Goal: Contribute content: Add original content to the website for others to see

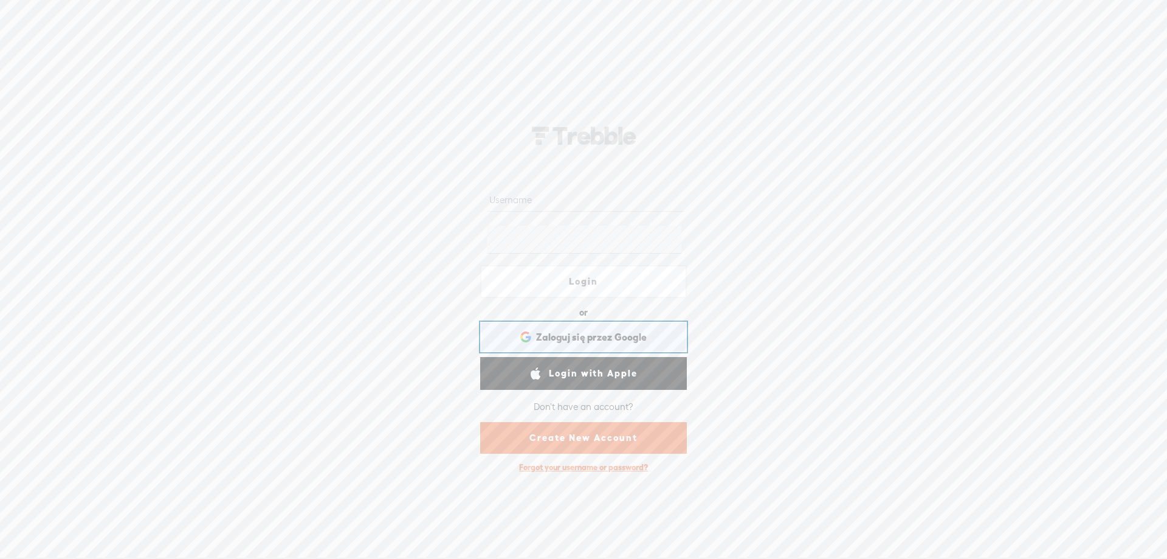
click at [601, 331] on span "Zaloguj się przez Google" at bounding box center [591, 337] width 111 height 13
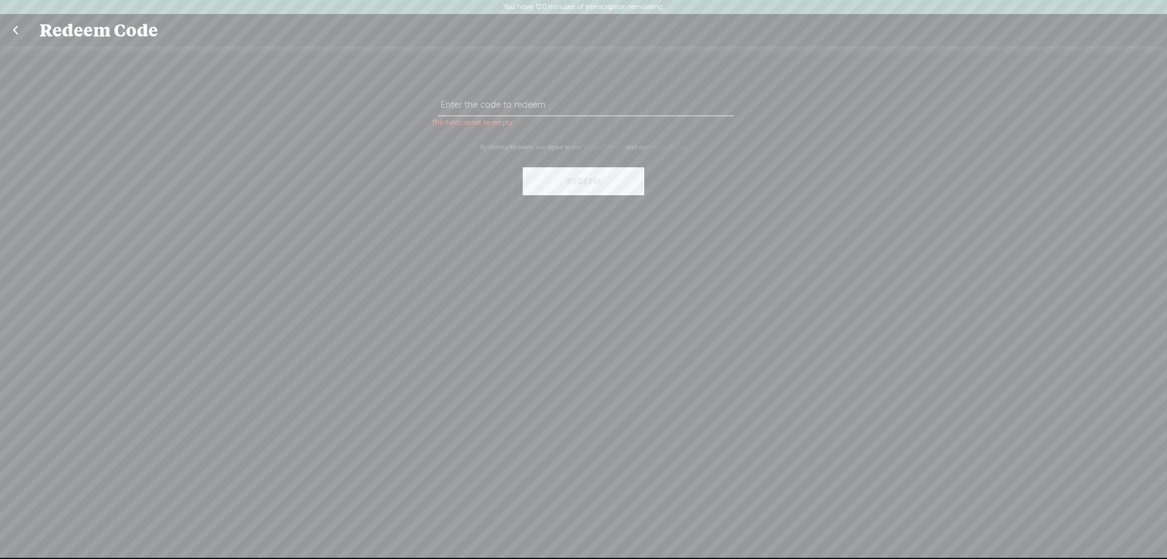
click at [575, 109] on input "text" at bounding box center [585, 104] width 295 height 24
paste input "97G8-DFSV-YC3K-W5H5-0823"
type input "97G8-DFSV-YC3K-W5H5-0823"
click at [582, 188] on button "Redeem" at bounding box center [584, 181] width 122 height 28
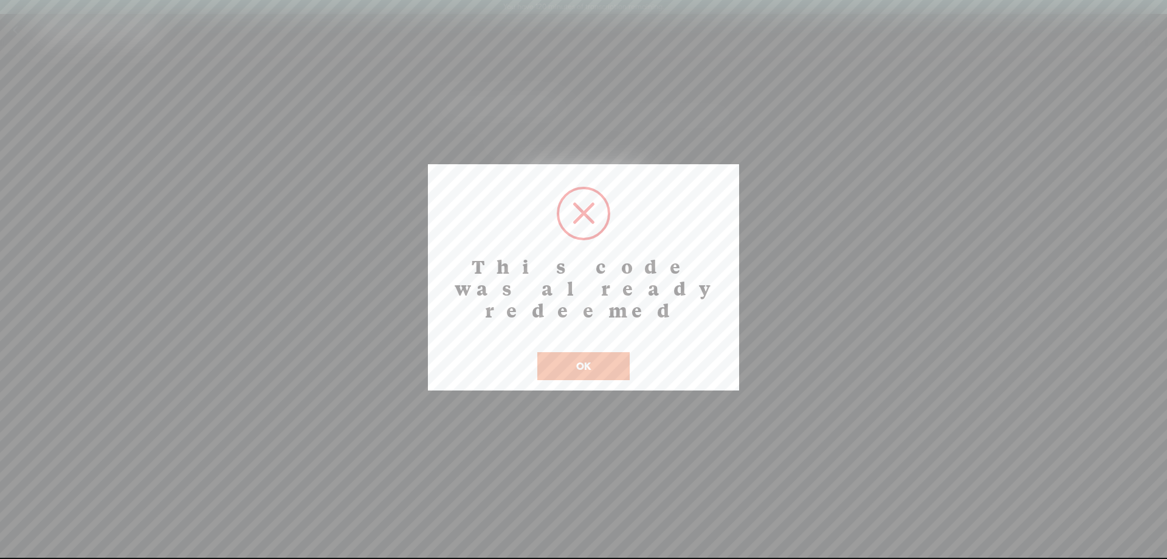
click at [583, 357] on button "OK" at bounding box center [583, 366] width 92 height 28
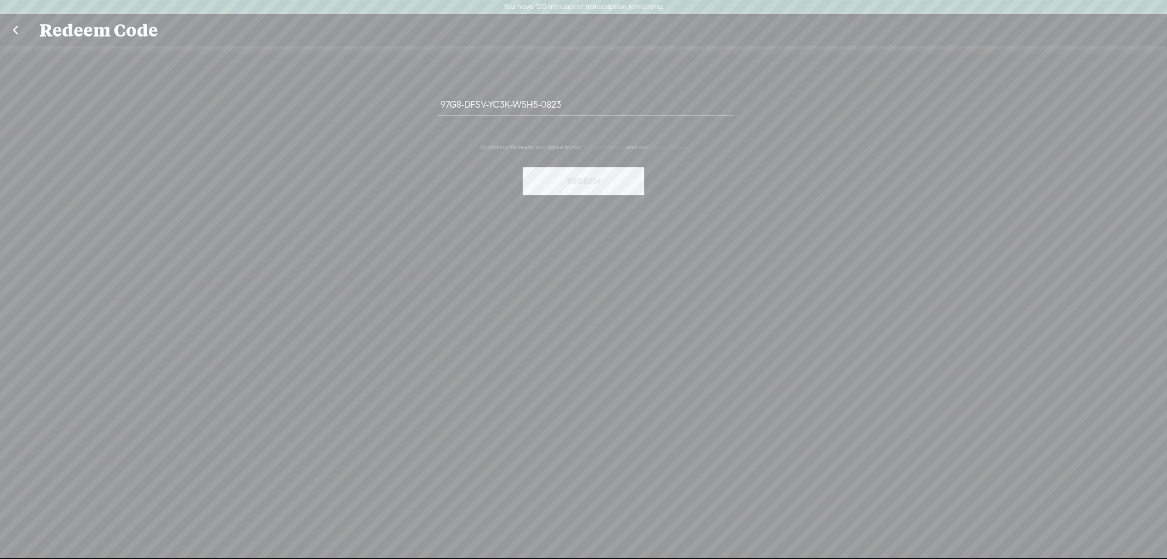
click at [15, 25] on link at bounding box center [15, 31] width 30 height 32
click at [15, 33] on link at bounding box center [15, 31] width 30 height 32
click at [16, 32] on link at bounding box center [15, 31] width 30 height 32
click at [101, 165] on div "97G8-DFSV-YC3K-W5H5-0823 By clicking Redeem, you agree to our Terms of Service …" at bounding box center [583, 308] width 1167 height 525
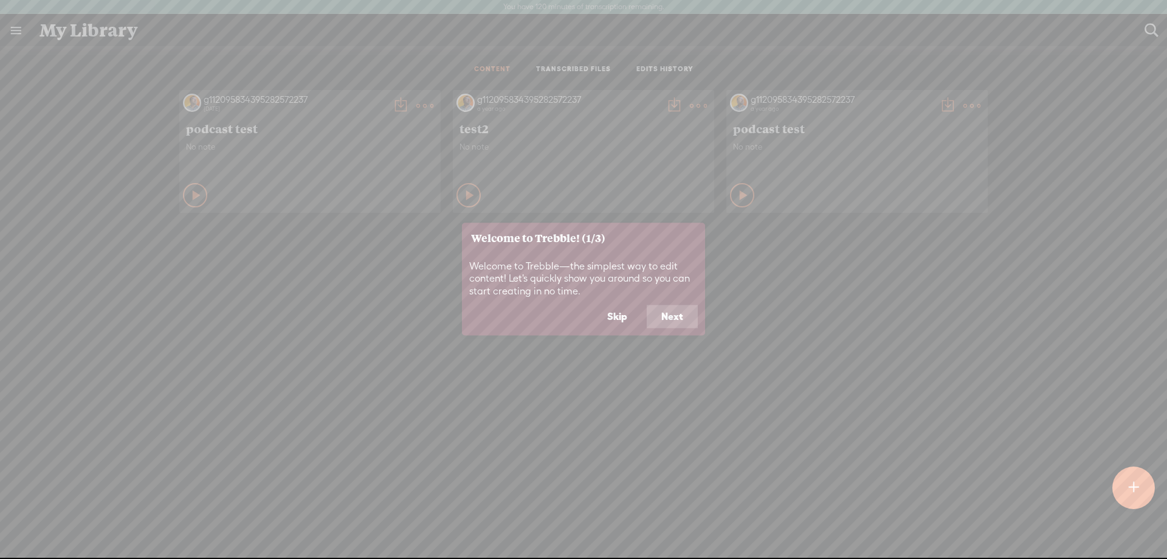
click at [982, 276] on icon at bounding box center [583, 279] width 1167 height 559
click at [662, 328] on button "Next" at bounding box center [672, 316] width 51 height 23
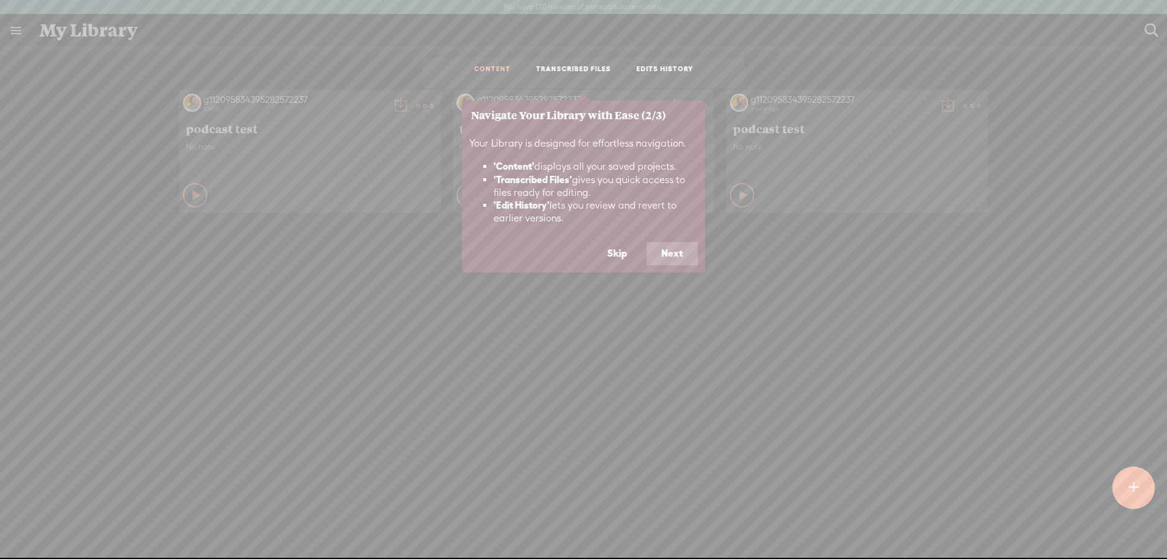
click at [654, 265] on button "Next" at bounding box center [672, 253] width 51 height 23
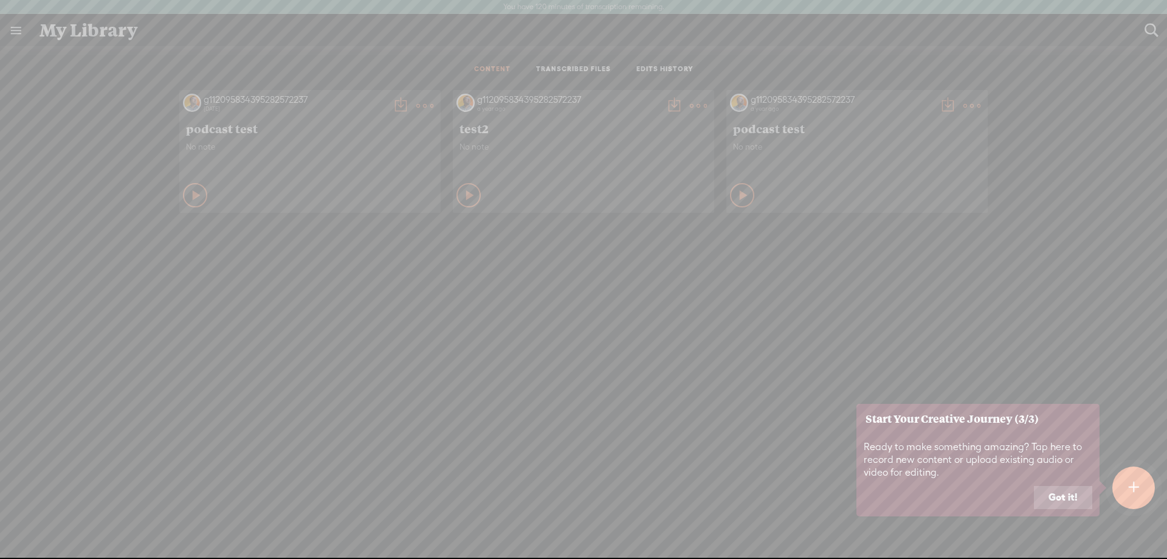
click at [1049, 509] on button "Got it!" at bounding box center [1063, 497] width 58 height 23
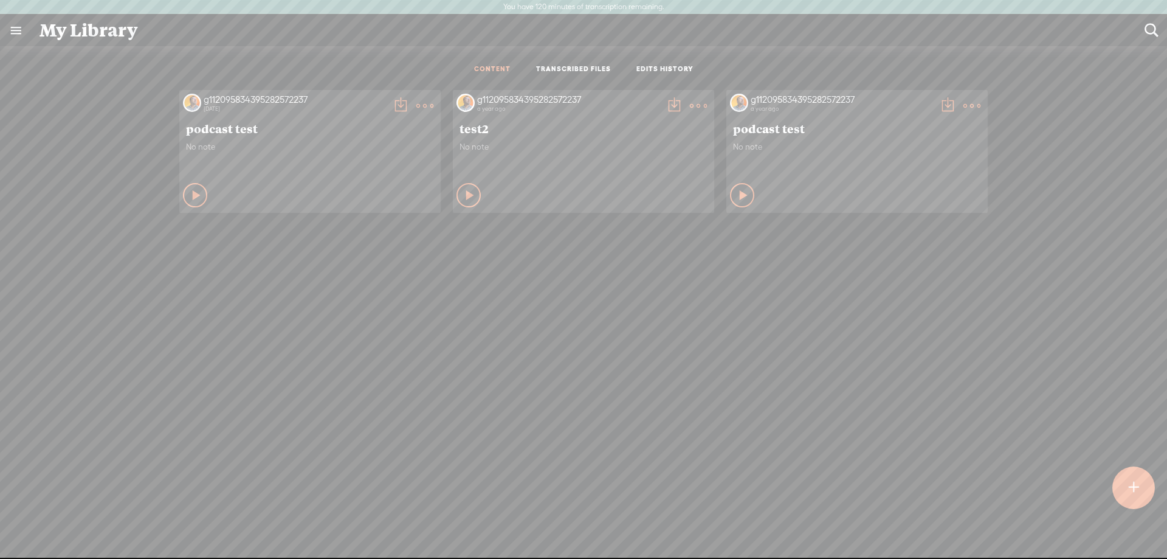
click at [1132, 486] on t at bounding box center [1133, 487] width 10 height 27
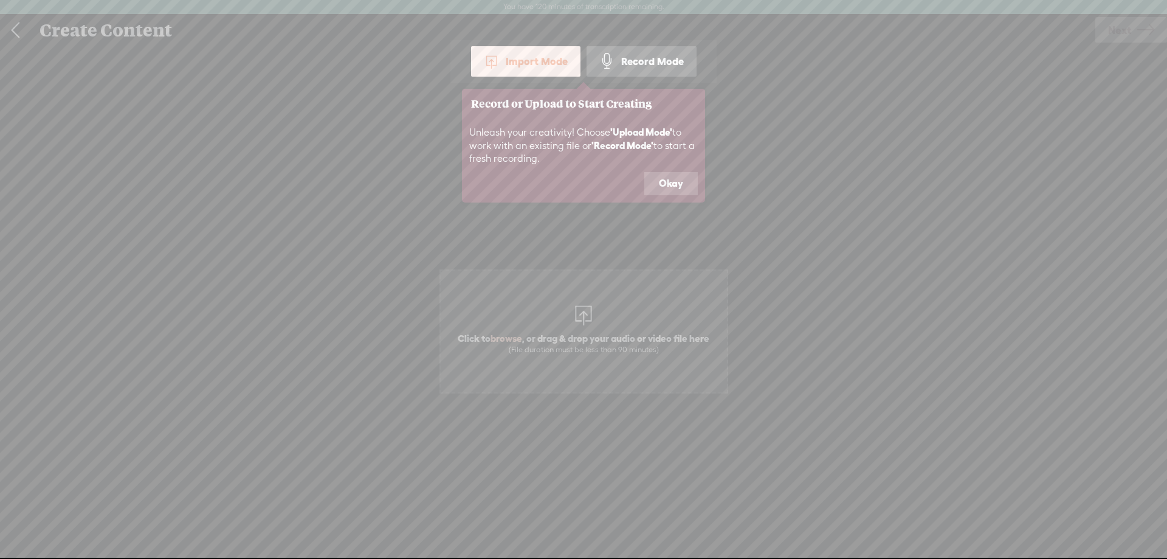
click at [661, 195] on button "Okay" at bounding box center [670, 183] width 53 height 23
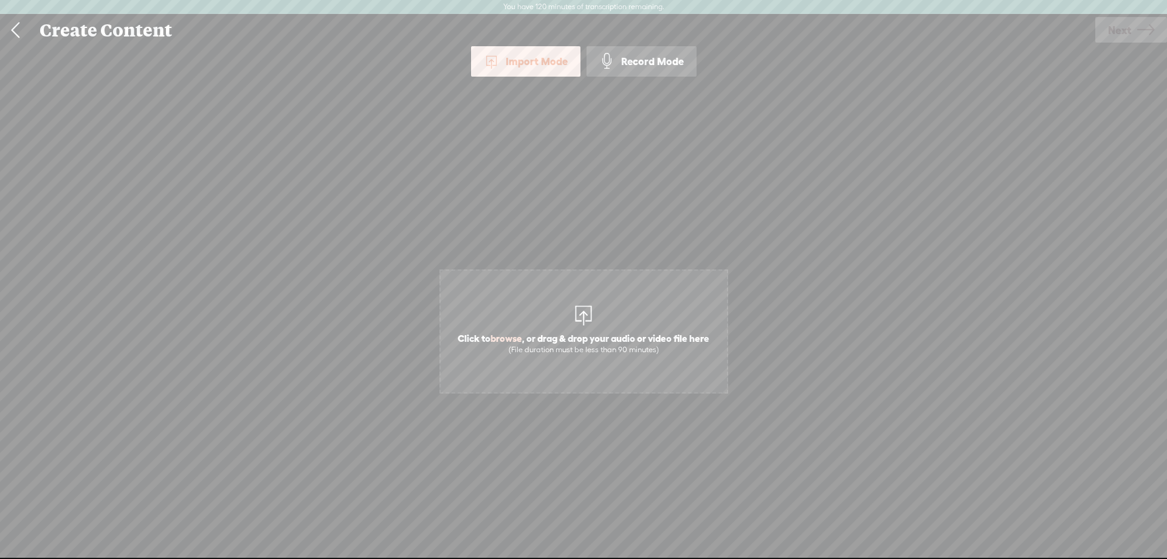
click at [644, 69] on div "Record Mode" at bounding box center [642, 61] width 110 height 30
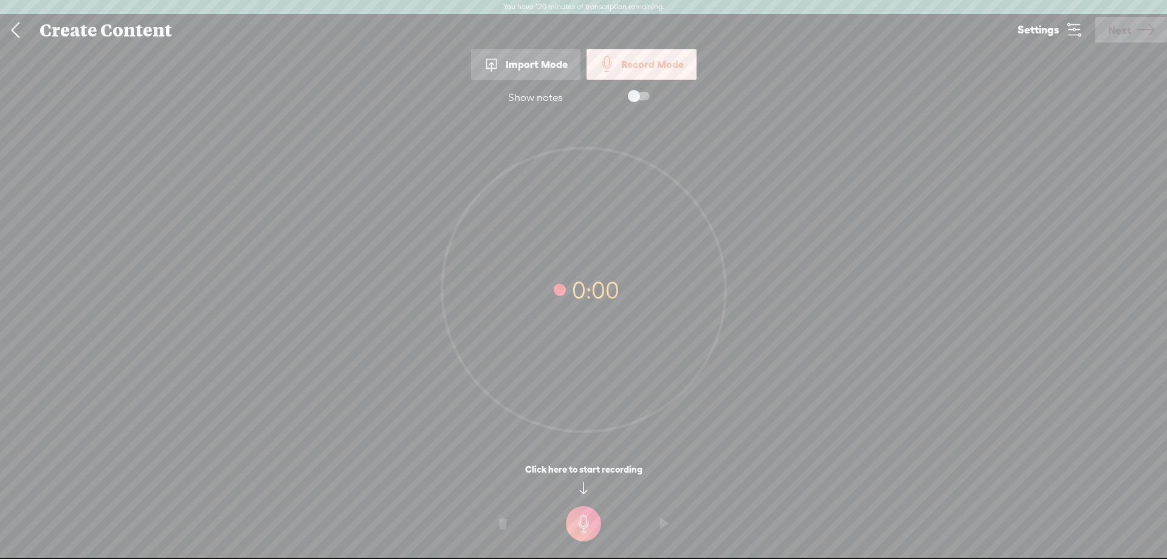
click at [584, 528] on t at bounding box center [583, 523] width 35 height 35
click at [587, 528] on t at bounding box center [583, 531] width 35 height 35
click at [1109, 28] on span "Next" at bounding box center [1119, 30] width 23 height 31
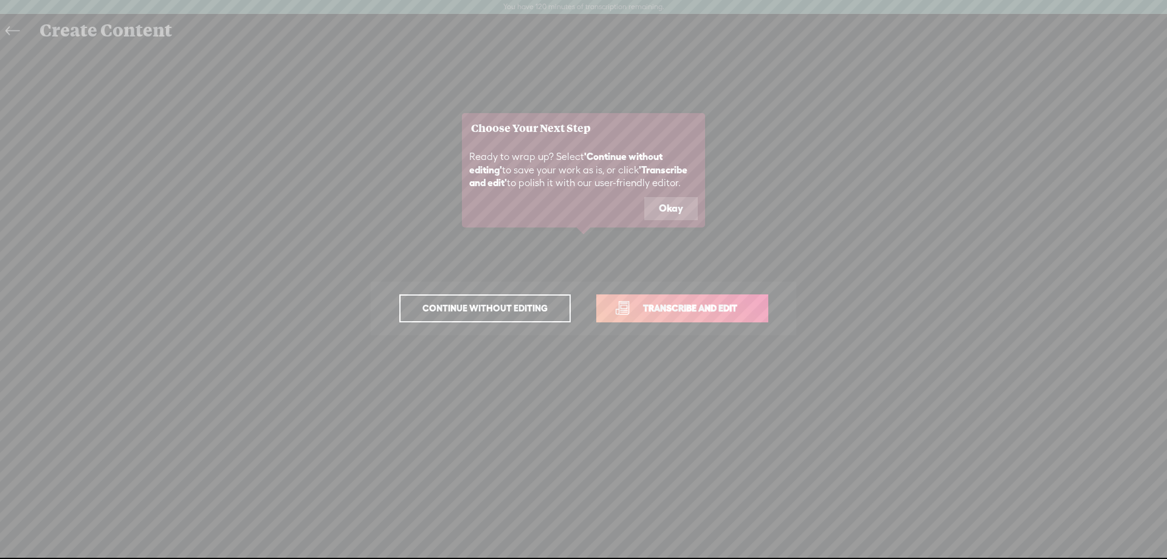
click at [664, 220] on button "Okay" at bounding box center [670, 208] width 53 height 23
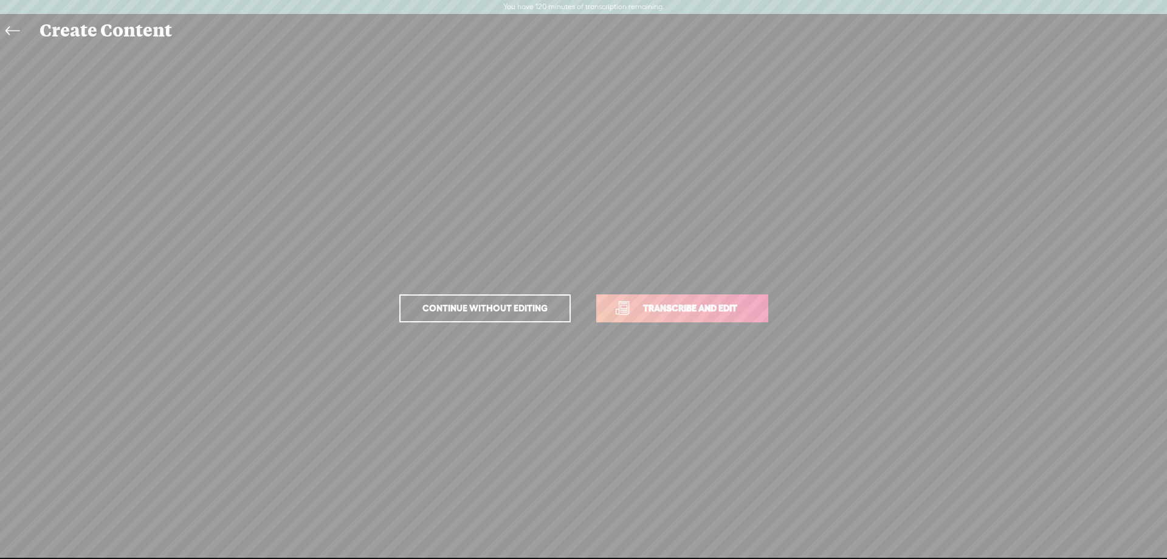
click at [663, 309] on span "Transcribe and edit" at bounding box center [690, 308] width 120 height 14
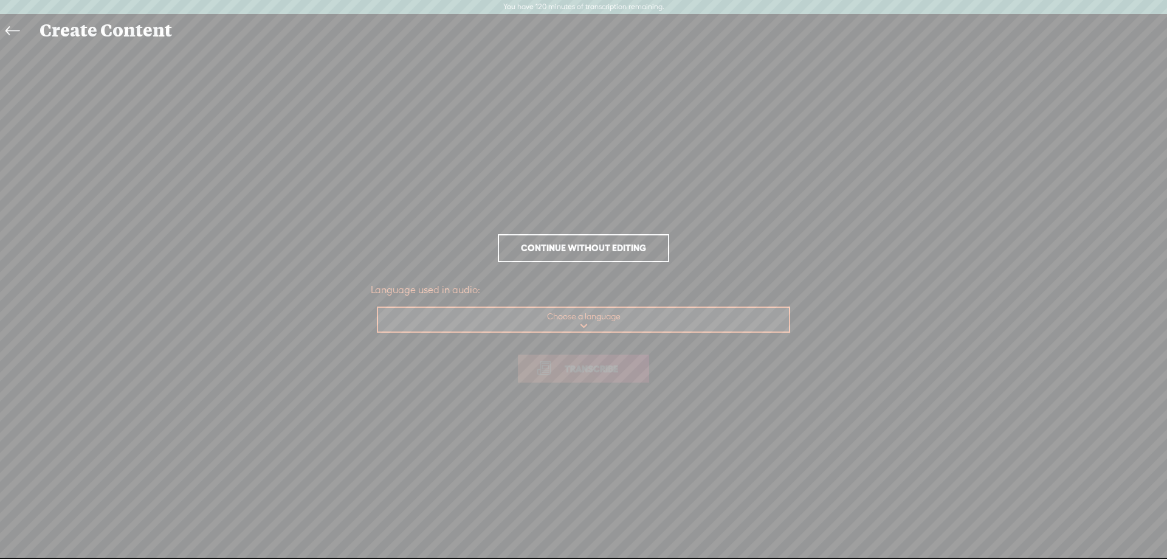
click at [378, 308] on select "Choose a language Afrikaans Albanian Amharic Arabic, Gulf Arabic, Modern Standa…" at bounding box center [584, 320] width 412 height 25
select select "pl-PL"
click option "Polish" at bounding box center [0, 0] width 0 height 0
click at [567, 372] on span "Transcribe" at bounding box center [591, 369] width 79 height 14
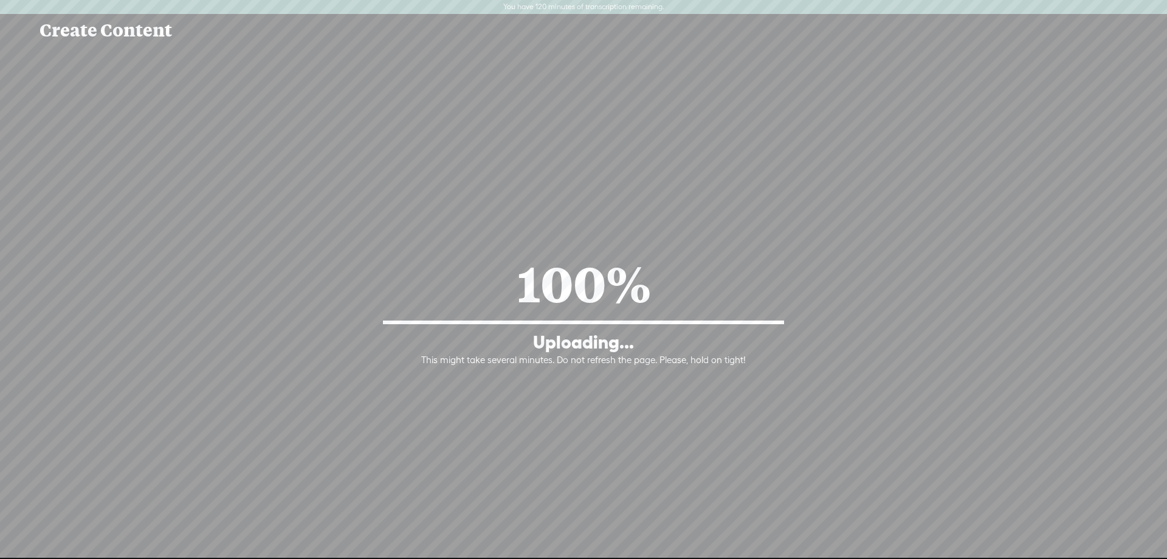
drag, startPoint x: 825, startPoint y: 50, endPoint x: 791, endPoint y: 15, distance: 49.0
click at [566, 331] on div "Uploading..." at bounding box center [583, 342] width 101 height 24
click at [655, 326] on div "100% Uploading... This might take several minutes. Do not refresh the page. Ple…" at bounding box center [583, 308] width 425 height 115
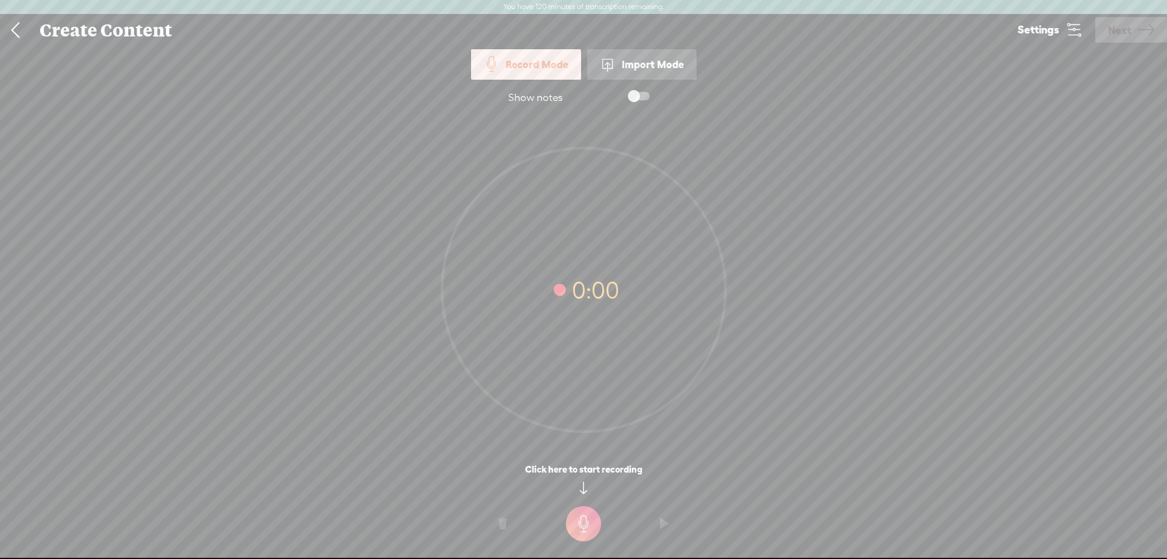
click at [15, 31] on link at bounding box center [15, 31] width 30 height 32
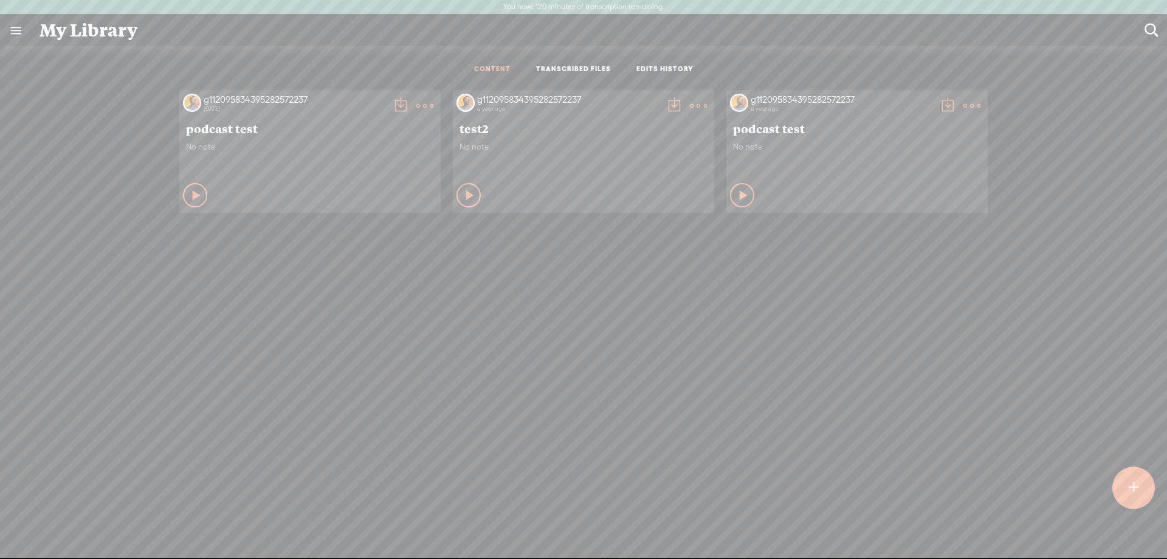
click at [561, 75] on link "TRANSCRIBED FILES" at bounding box center [573, 69] width 75 height 10
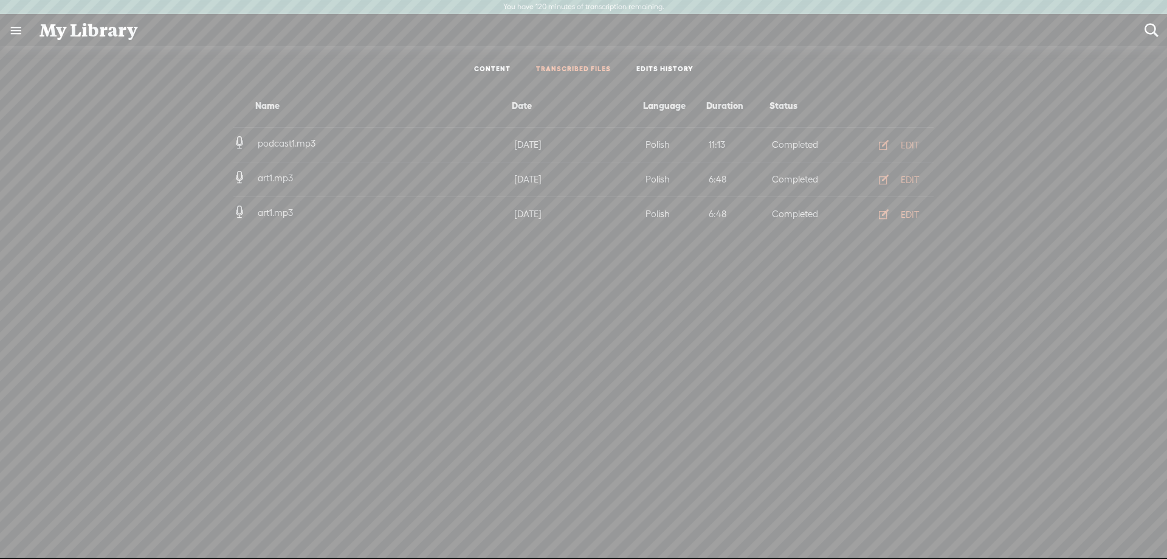
click at [484, 75] on link "CONTENT" at bounding box center [492, 69] width 36 height 10
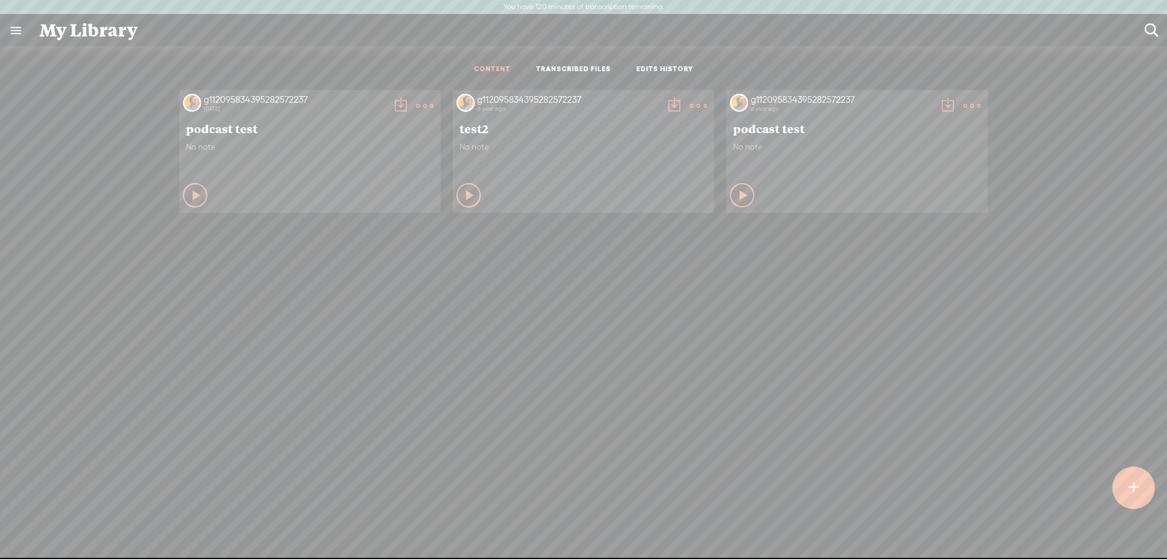
click at [1131, 487] on t at bounding box center [1133, 487] width 11 height 28
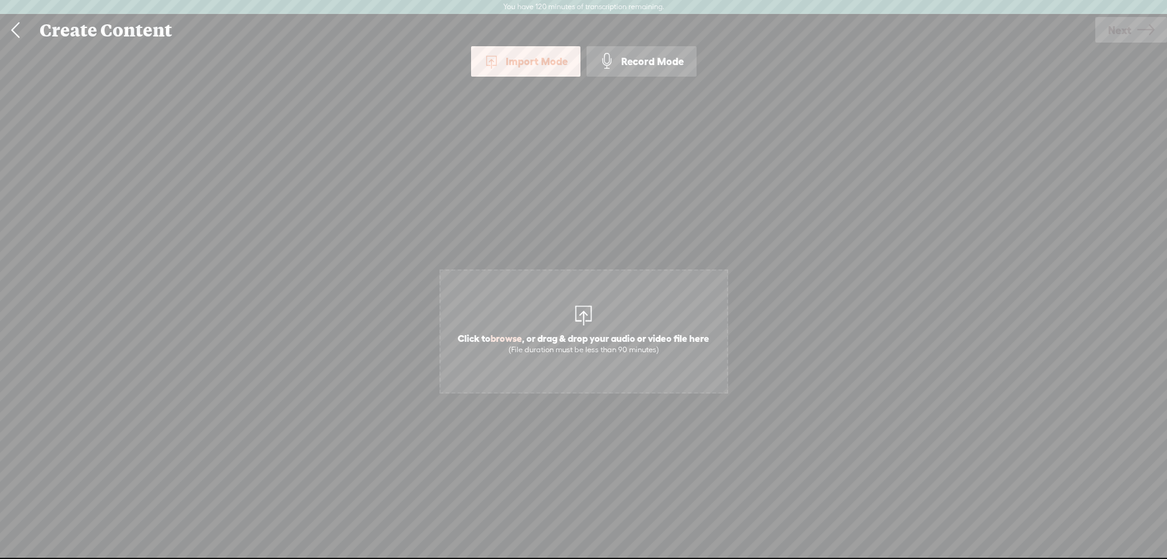
click at [652, 69] on div "Record Mode" at bounding box center [642, 61] width 110 height 30
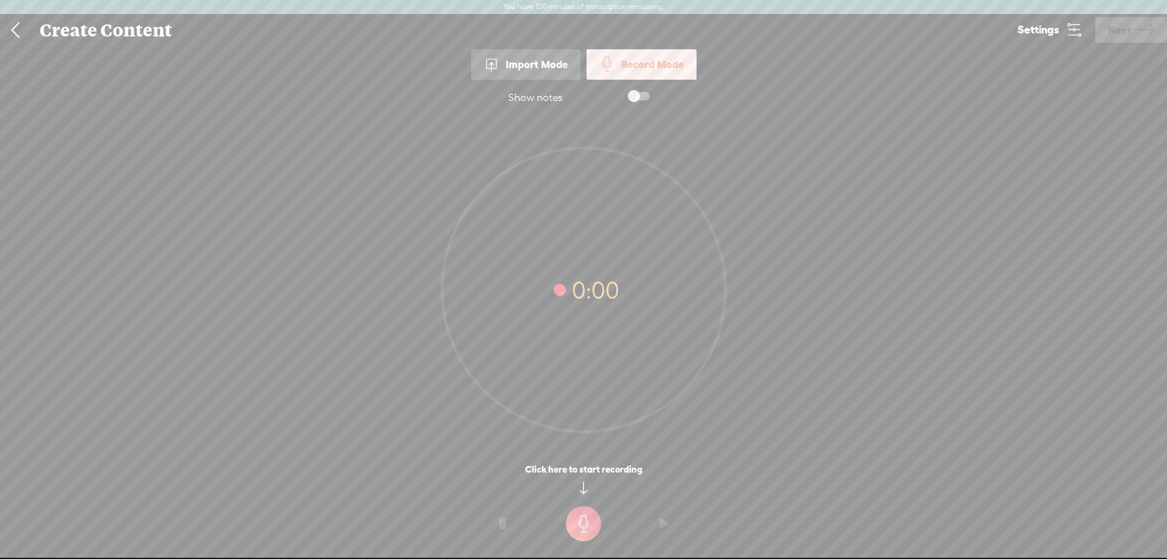
click at [585, 526] on t at bounding box center [583, 523] width 35 height 35
click at [587, 533] on t at bounding box center [583, 531] width 35 height 35
click at [661, 532] on t at bounding box center [664, 532] width 9 height 36
click at [662, 532] on t at bounding box center [664, 532] width 9 height 36
click at [1070, 29] on icon at bounding box center [1074, 29] width 17 height 17
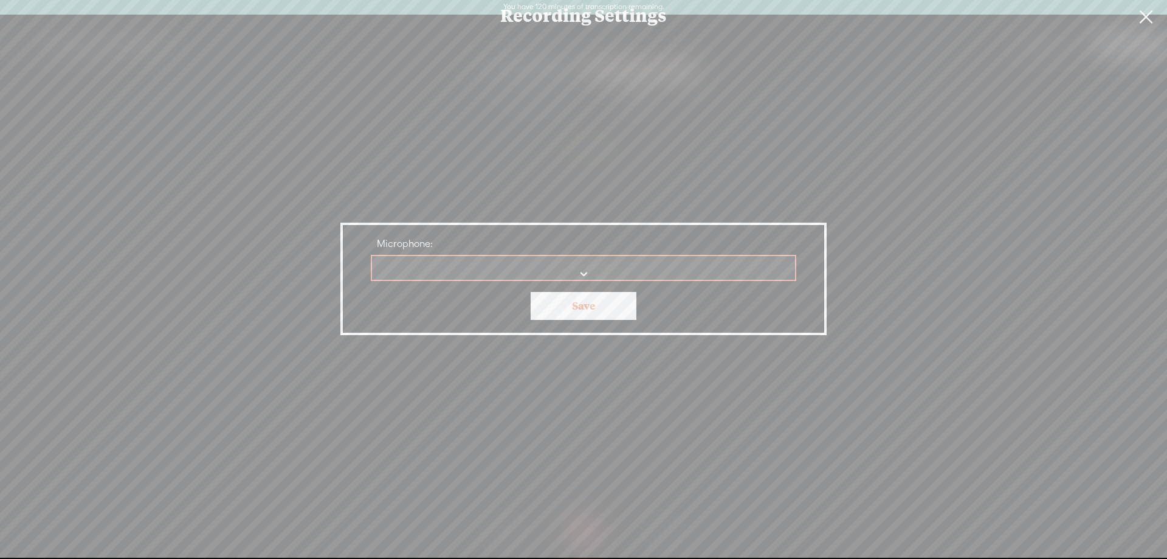
click at [929, 191] on div "Recording Settings Microphone: Save" at bounding box center [583, 278] width 1167 height 557
click at [1141, 21] on link at bounding box center [1146, 17] width 30 height 34
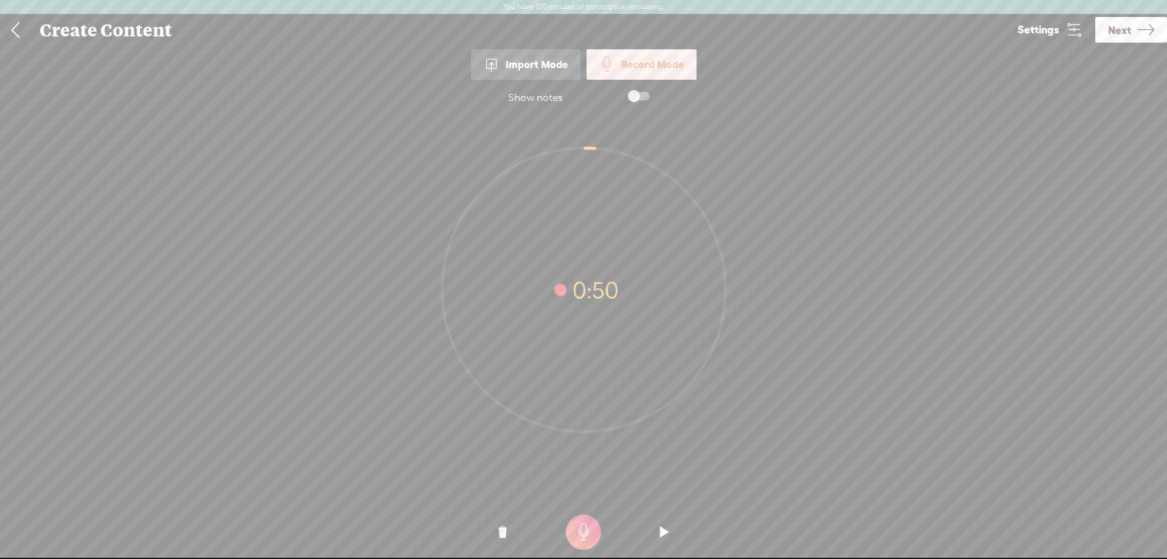
click at [1131, 29] on link "Next" at bounding box center [1131, 30] width 72 height 26
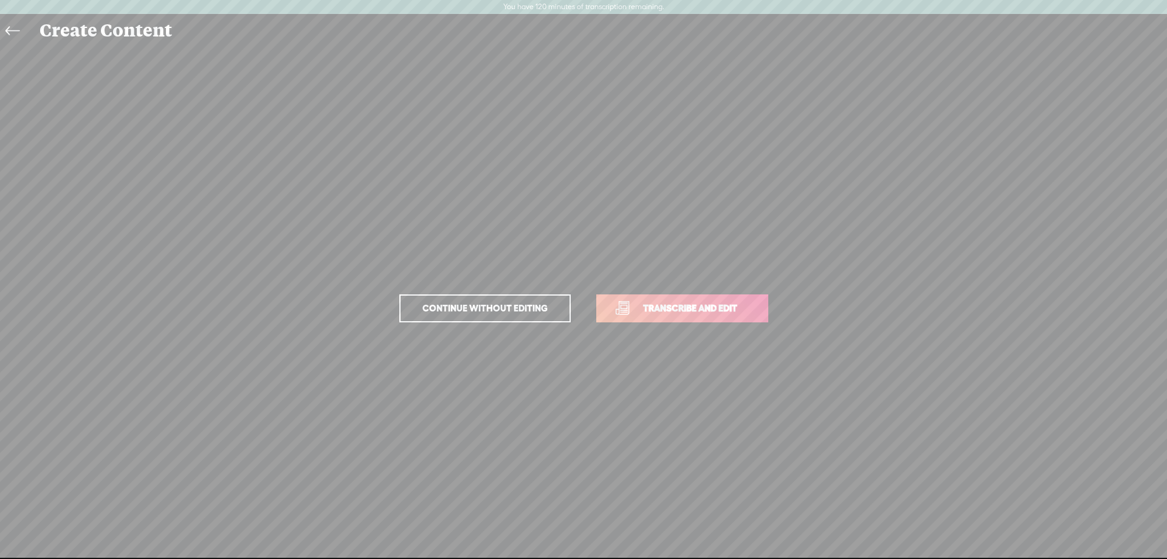
click at [692, 312] on span "Transcribe and edit" at bounding box center [690, 308] width 120 height 14
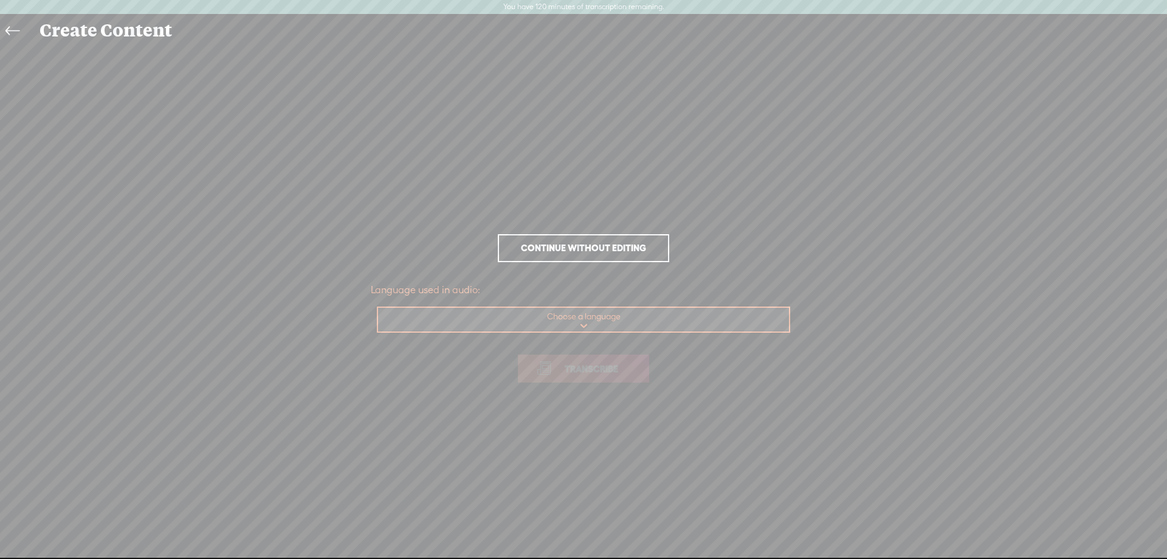
select select "pl-PL"
click option "Polish" at bounding box center [0, 0] width 0 height 0
click at [599, 367] on span "Transcribe" at bounding box center [591, 369] width 79 height 14
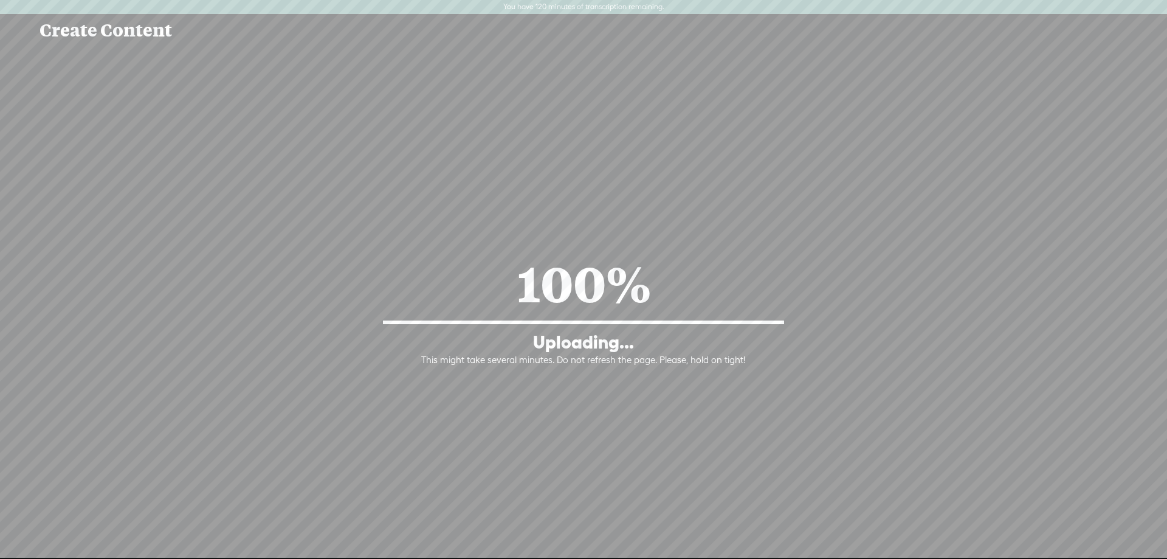
click at [474, 283] on div "100% Uploading... This might take several minutes. Do not refresh the page. Ple…" at bounding box center [583, 308] width 425 height 115
click at [534, 377] on div "100% Uploading... This might take several minutes. Do not refresh the page. Ple…" at bounding box center [583, 308] width 1143 height 286
drag, startPoint x: 366, startPoint y: 207, endPoint x: 387, endPoint y: 153, distance: 58.1
click at [365, 202] on div "100% Uploading... This might take several minutes. Do not refresh the page. Ple…" at bounding box center [583, 308] width 1143 height 286
